Goal: Subscribe to service/newsletter

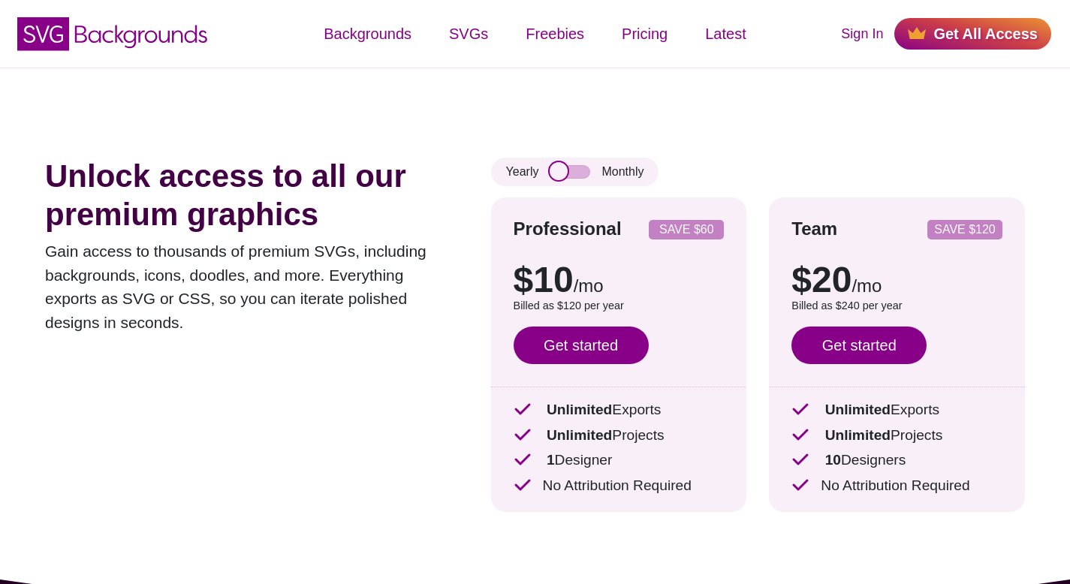
click at [566, 175] on input "checkbox" at bounding box center [570, 172] width 41 height 14
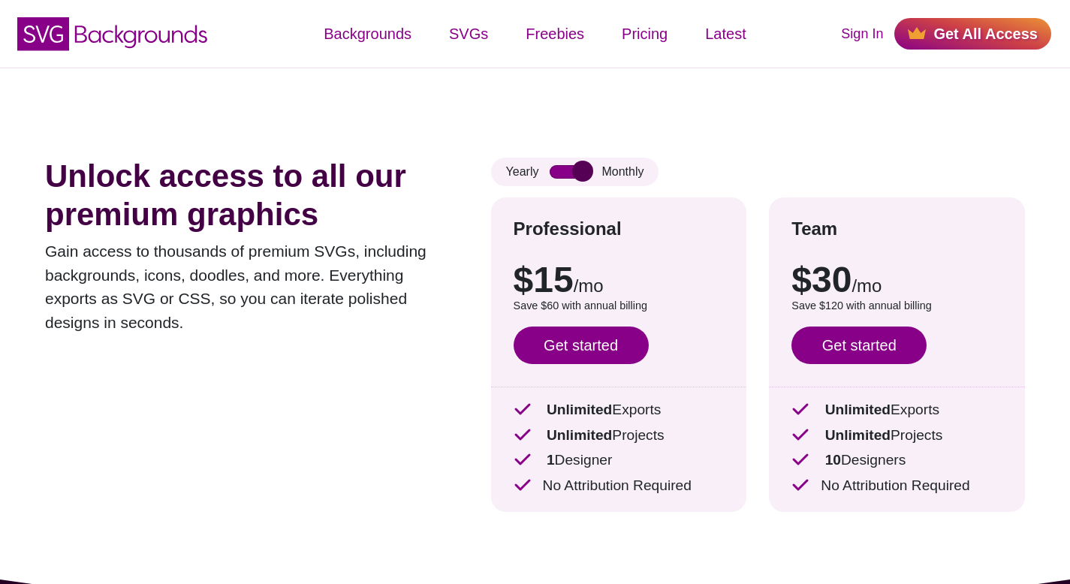
click at [566, 175] on input "checkbox" at bounding box center [570, 172] width 41 height 14
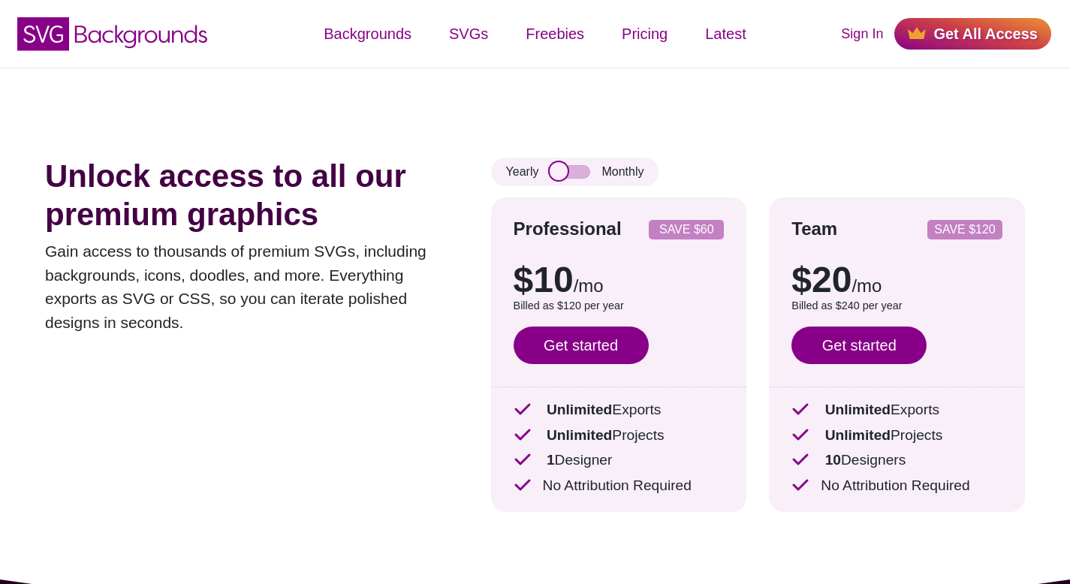
click at [566, 175] on input "checkbox" at bounding box center [570, 172] width 41 height 14
checkbox input "false"
